Goal: Transaction & Acquisition: Subscribe to service/newsletter

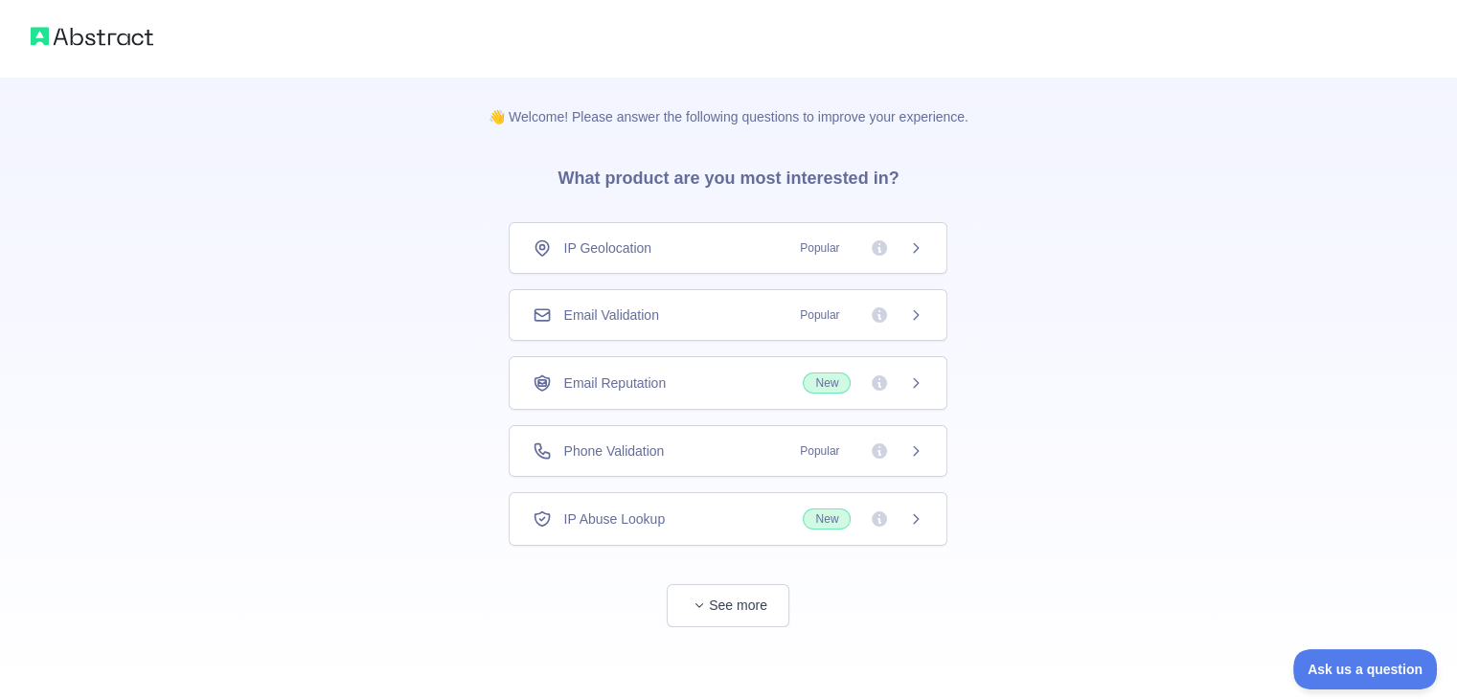
click at [920, 457] on span "Popular" at bounding box center [856, 451] width 135 height 19
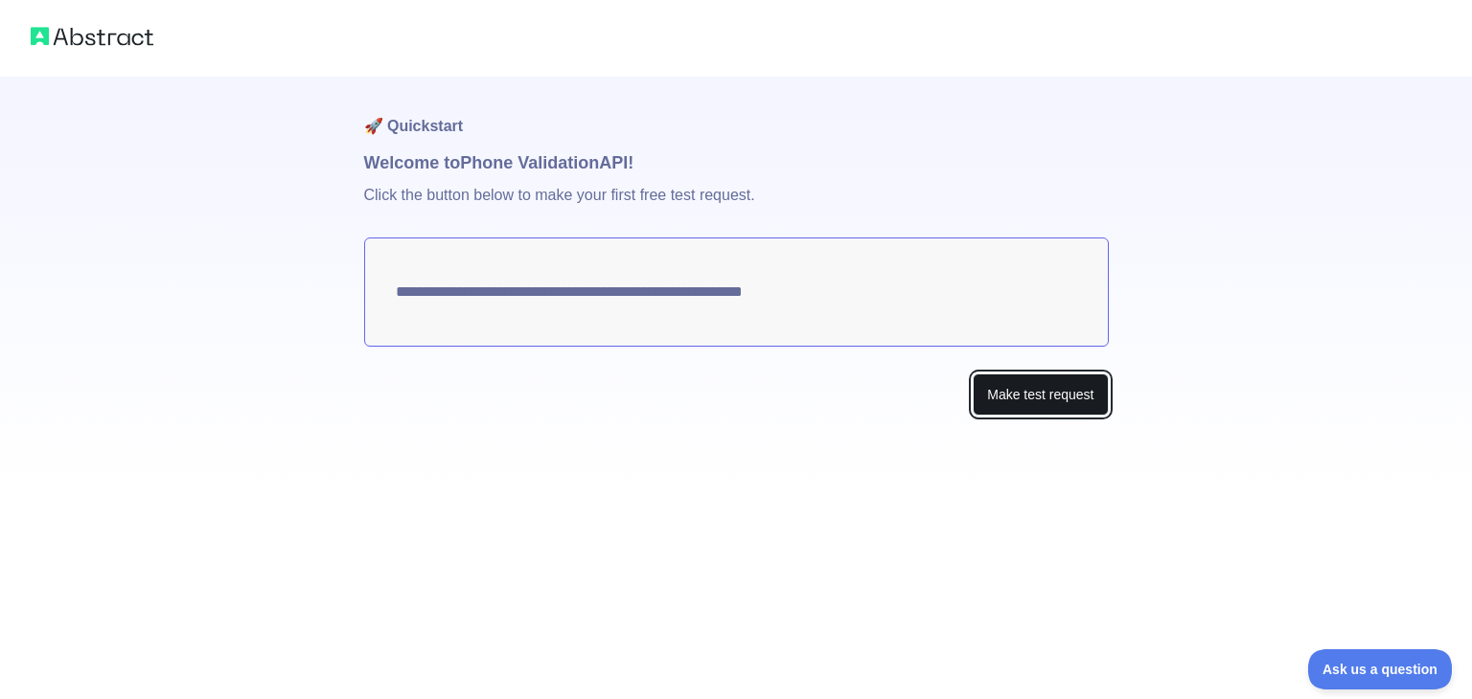
click at [1038, 392] on button "Make test request" at bounding box center [1039, 395] width 135 height 43
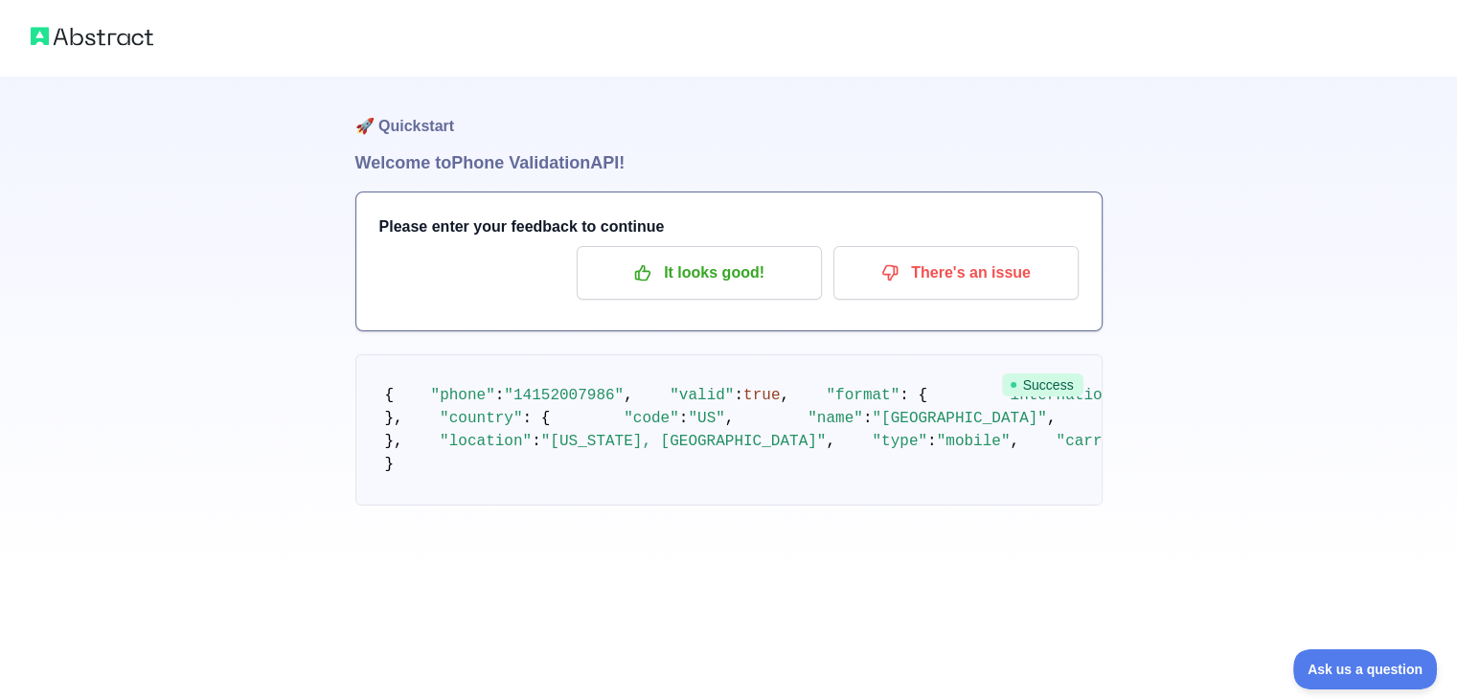
scroll to position [158, 0]
click at [1044, 374] on span "Success" at bounding box center [1042, 385] width 81 height 23
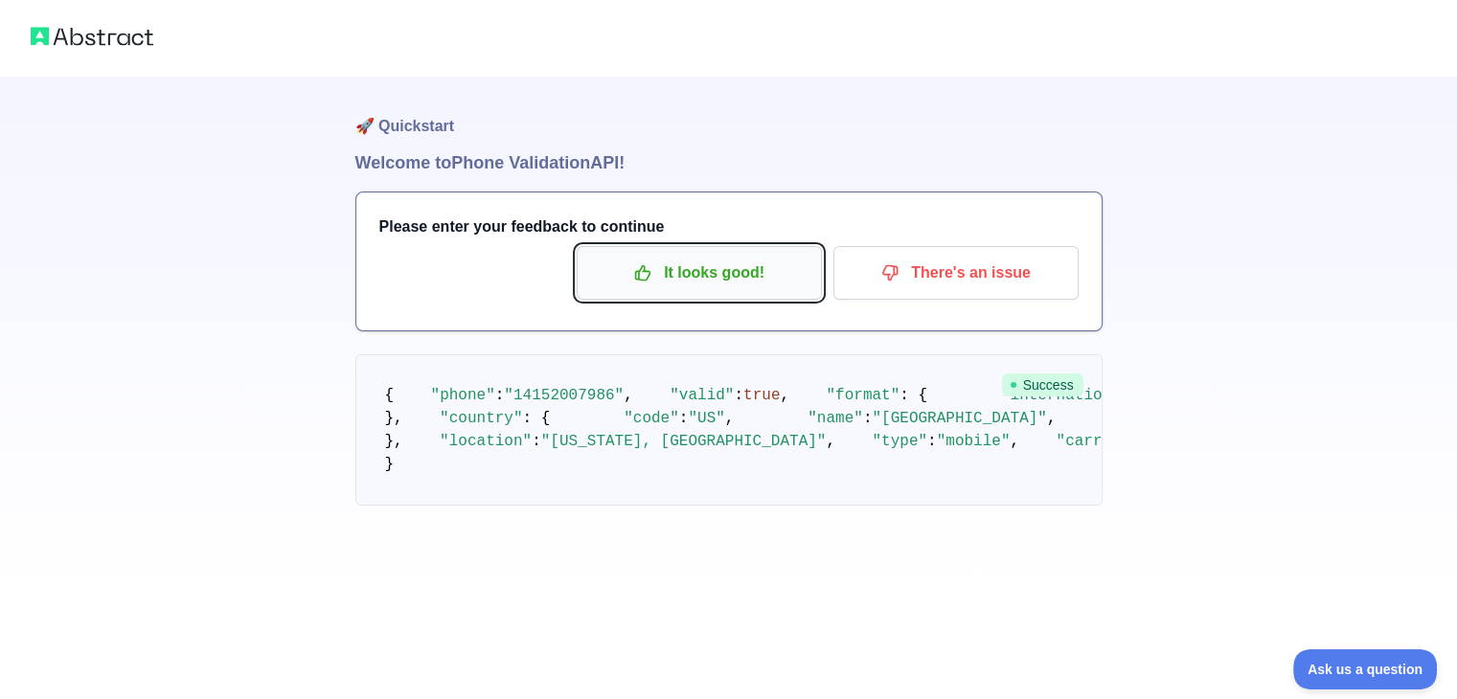
click at [766, 257] on p "It looks good!" at bounding box center [699, 273] width 217 height 33
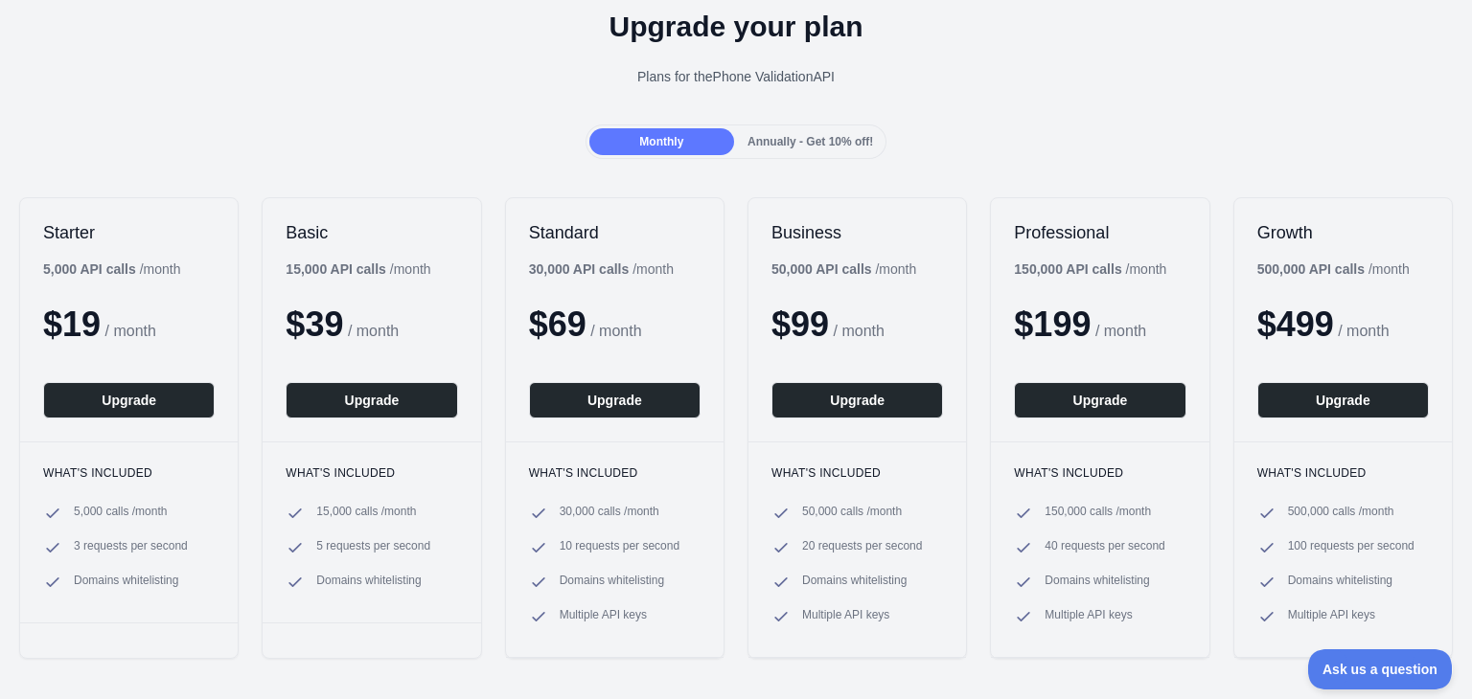
scroll to position [77, 0]
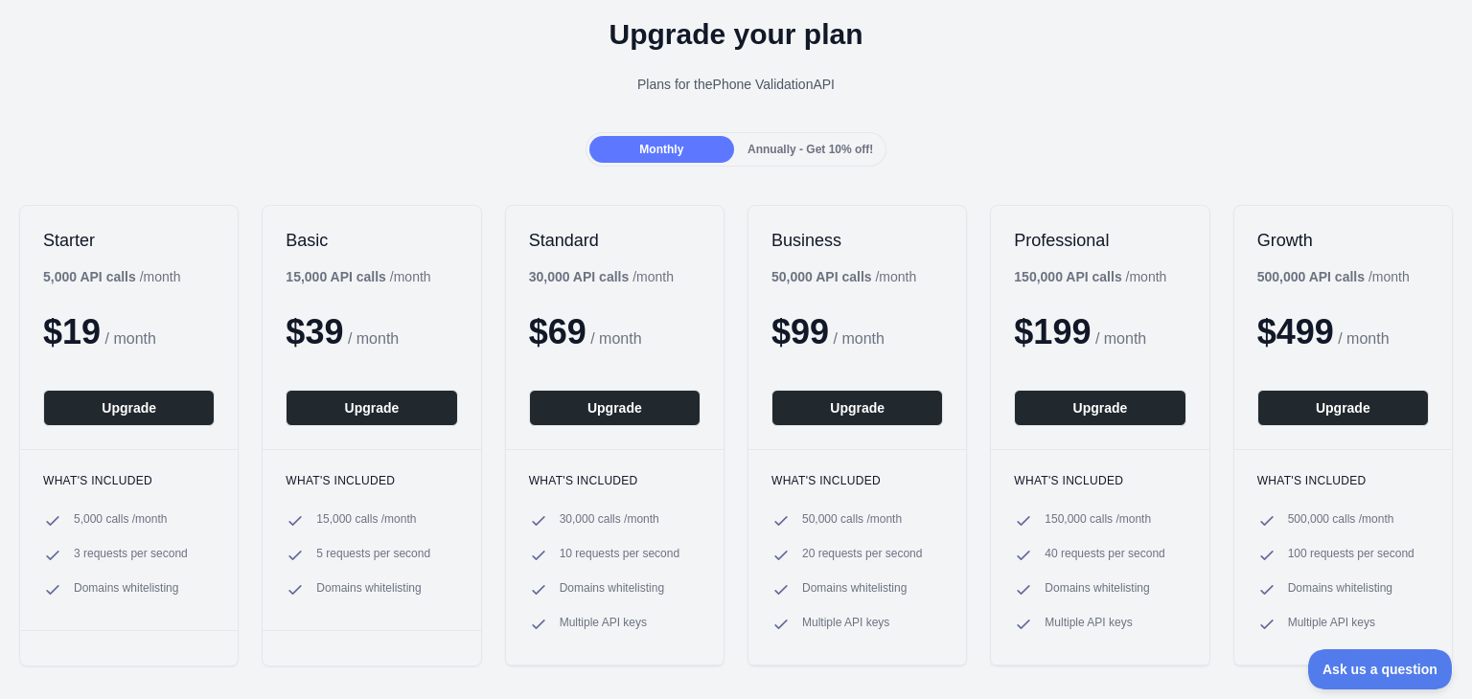
click at [785, 151] on span "Annually - Get 10% off!" at bounding box center [810, 149] width 126 height 13
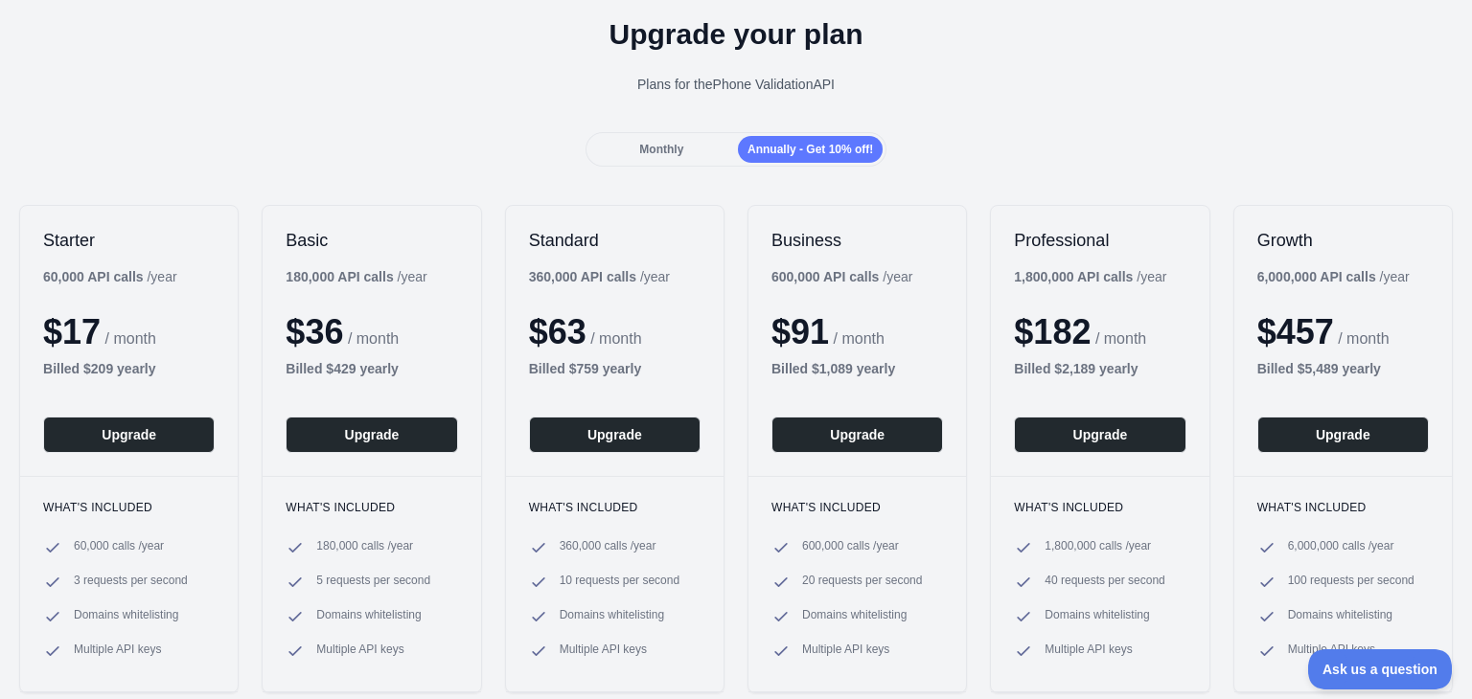
click at [642, 143] on span "Monthly" at bounding box center [661, 149] width 44 height 13
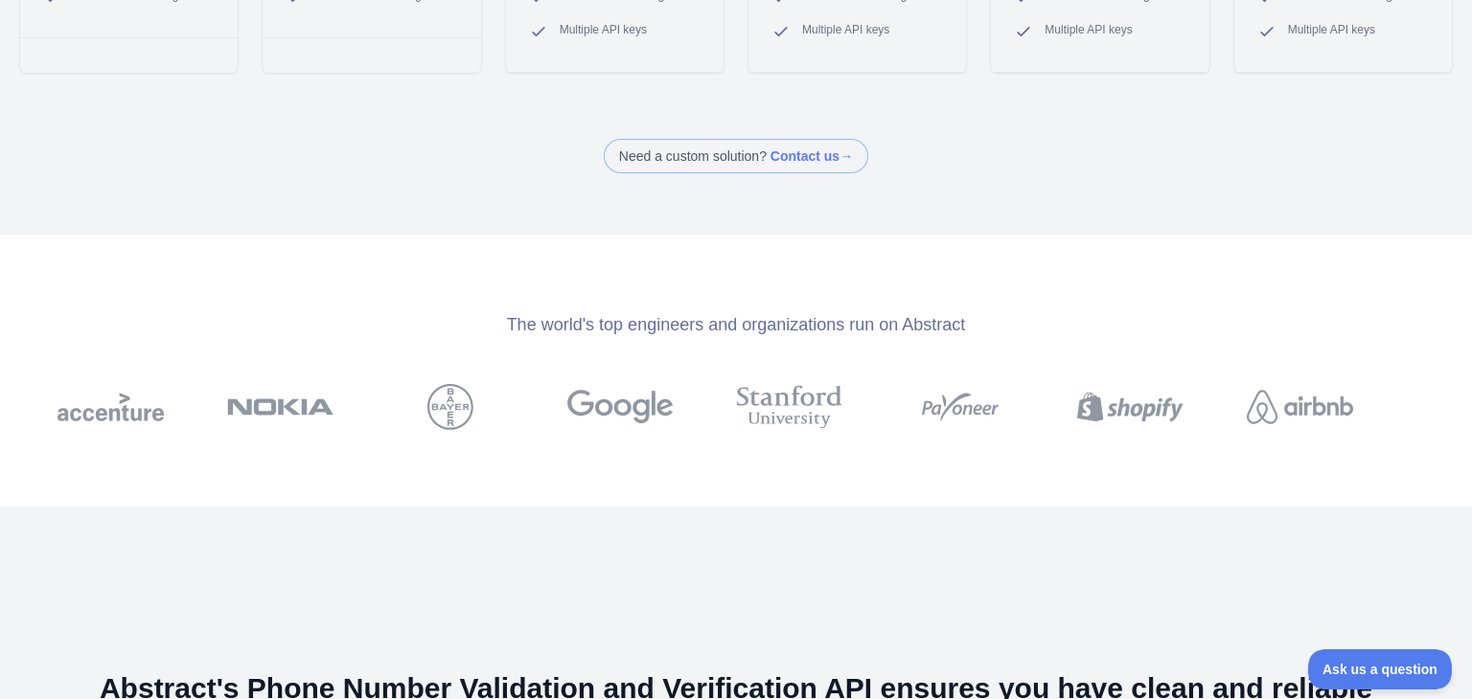
scroll to position [0, 0]
